Goal: Information Seeking & Learning: Learn about a topic

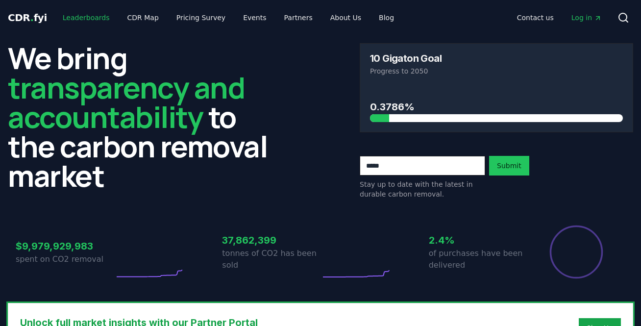
click at [76, 17] on link "Leaderboards" at bounding box center [86, 18] width 63 height 18
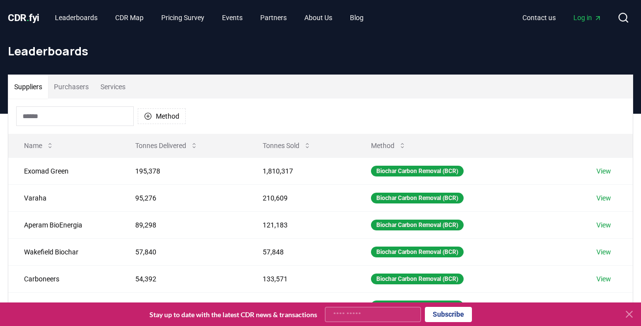
click at [73, 82] on button "Purchasers" at bounding box center [71, 87] width 47 height 24
click at [22, 85] on button "Suppliers" at bounding box center [28, 87] width 40 height 24
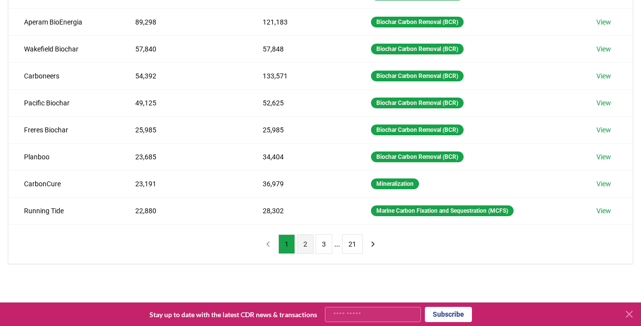
scroll to position [202, 0]
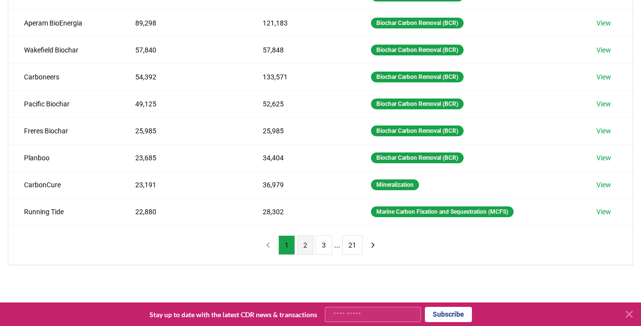
click at [306, 245] on button "2" at bounding box center [305, 245] width 17 height 20
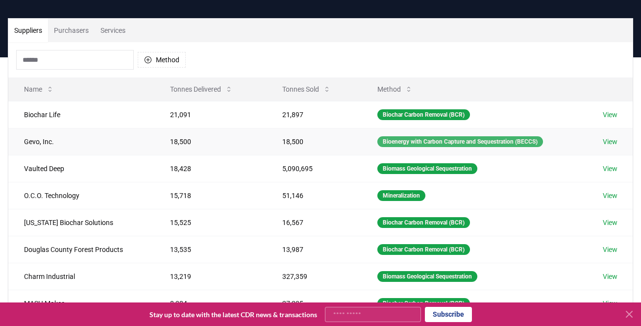
scroll to position [43, 0]
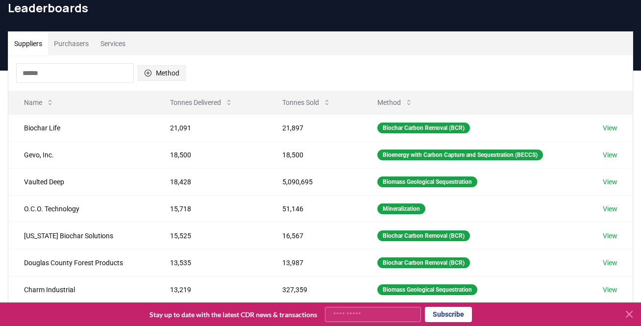
click at [152, 72] on icon "button" at bounding box center [148, 73] width 8 height 8
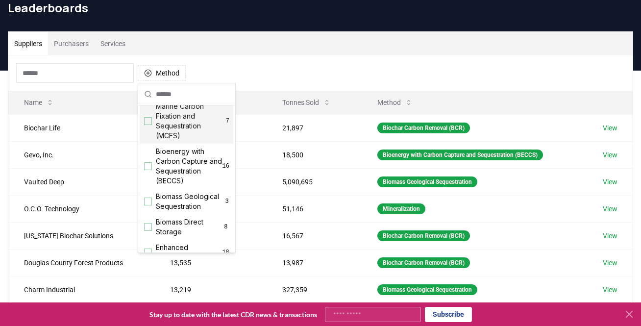
scroll to position [53, 0]
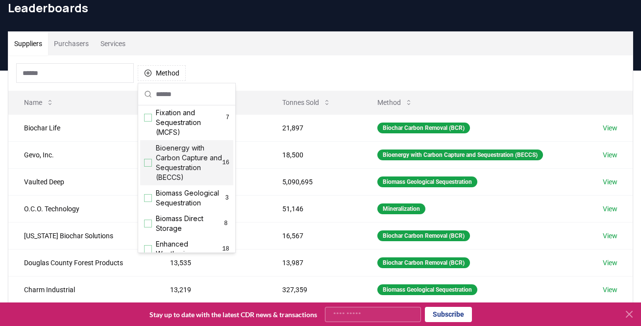
click at [169, 160] on span "Bioenergy with Carbon Capture and Sequestration (BECCS)" at bounding box center [189, 162] width 67 height 39
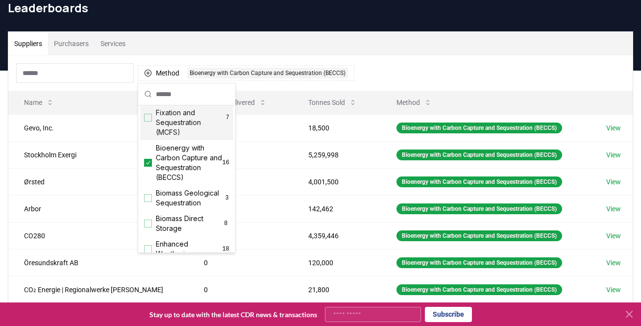
click at [418, 69] on div "Method 1 Bioenergy with Carbon Capture and Sequestration (BECCS)" at bounding box center [320, 72] width 625 height 35
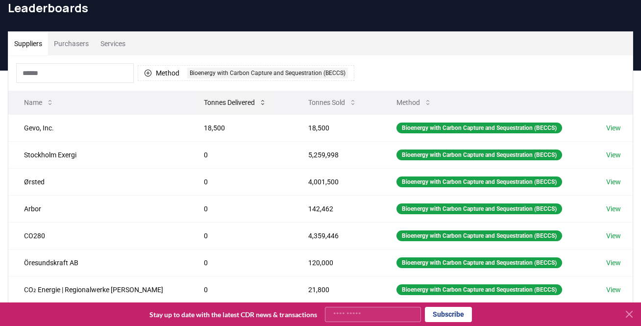
click at [229, 102] on button "Tonnes Delivered" at bounding box center [235, 103] width 78 height 20
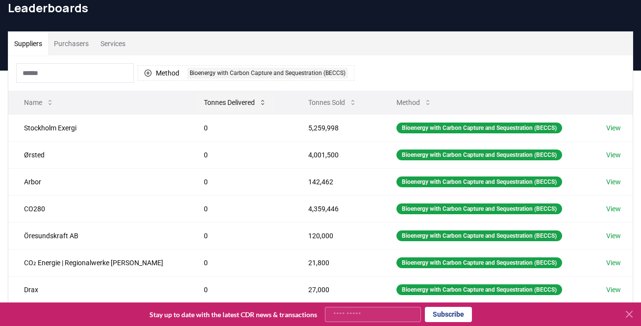
click at [229, 102] on button "Tonnes Delivered" at bounding box center [235, 103] width 78 height 20
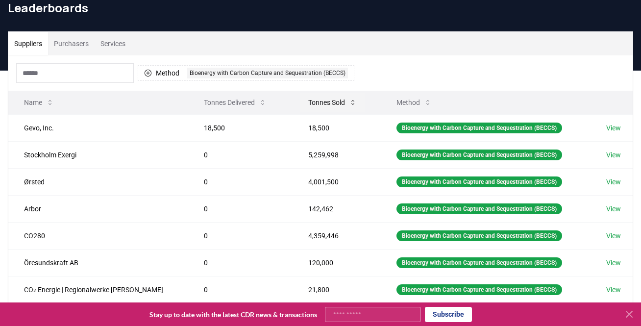
click at [350, 103] on button "Tonnes Sold" at bounding box center [333, 103] width 64 height 20
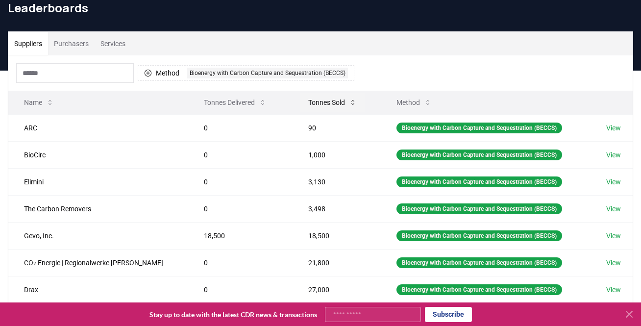
click at [344, 101] on button "Tonnes Sold" at bounding box center [333, 103] width 64 height 20
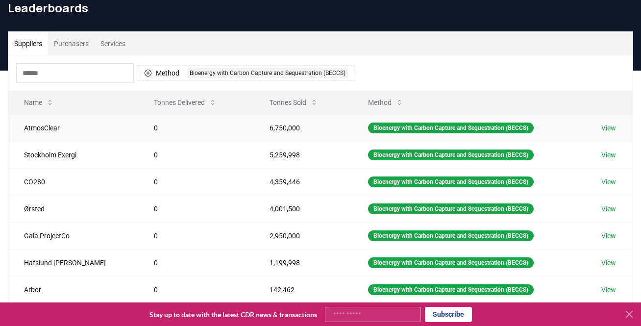
click at [610, 126] on link "View" at bounding box center [609, 128] width 15 height 10
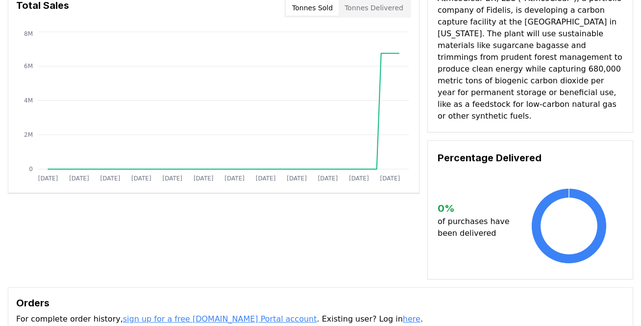
scroll to position [319, 0]
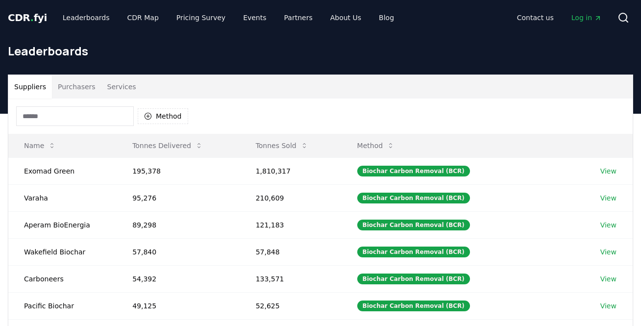
scroll to position [43, 0]
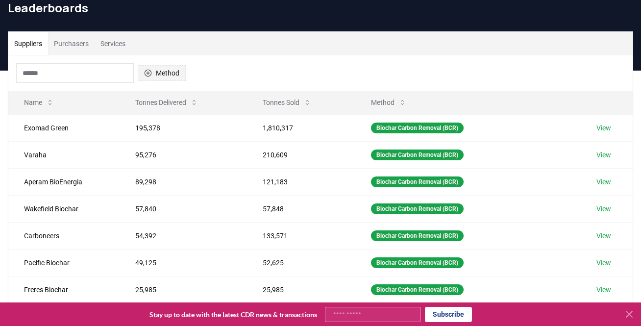
click at [159, 70] on button "Method" at bounding box center [162, 73] width 48 height 16
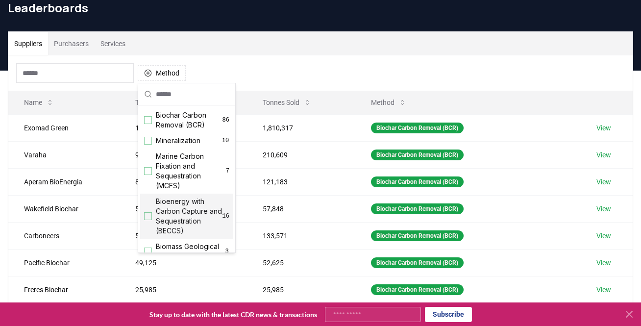
click at [177, 210] on span "Bioenergy with Carbon Capture and Sequestration (BECCS)" at bounding box center [189, 216] width 67 height 39
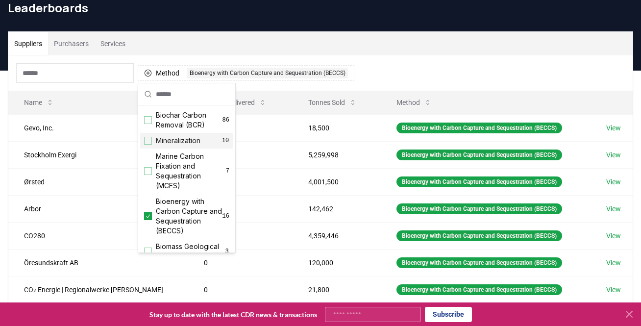
click at [439, 66] on div "Method 1 Bioenergy with Carbon Capture and Sequestration (BECCS)" at bounding box center [320, 72] width 625 height 35
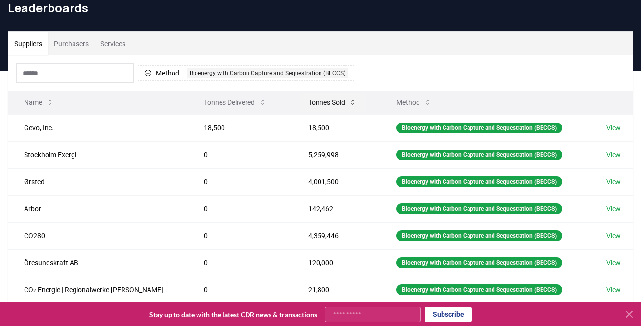
click at [316, 106] on button "Tonnes Sold" at bounding box center [333, 103] width 64 height 20
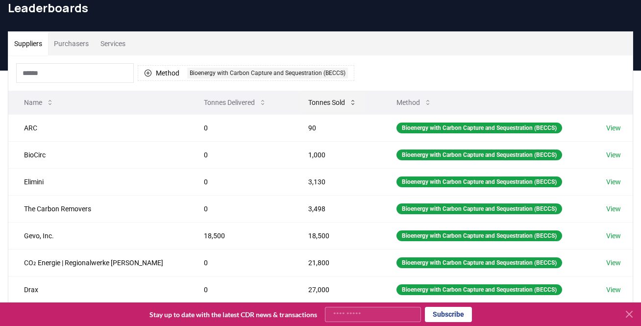
click at [308, 98] on button "Tonnes Sold" at bounding box center [333, 103] width 64 height 20
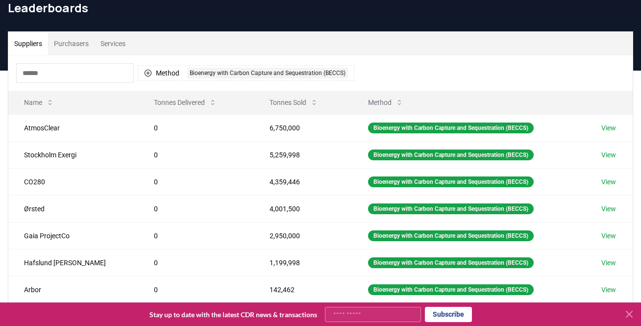
click at [0, 0] on div "CDR . fyi Leaderboards CDR Map Pricing Survey Events Partners About Us Blog Con…" at bounding box center [320, 282] width 641 height 650
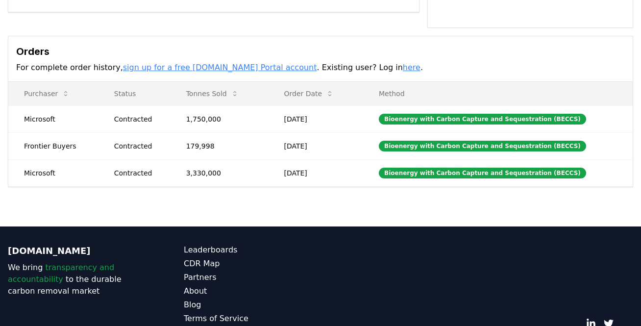
scroll to position [271, 0]
